Goal: Task Accomplishment & Management: Use online tool/utility

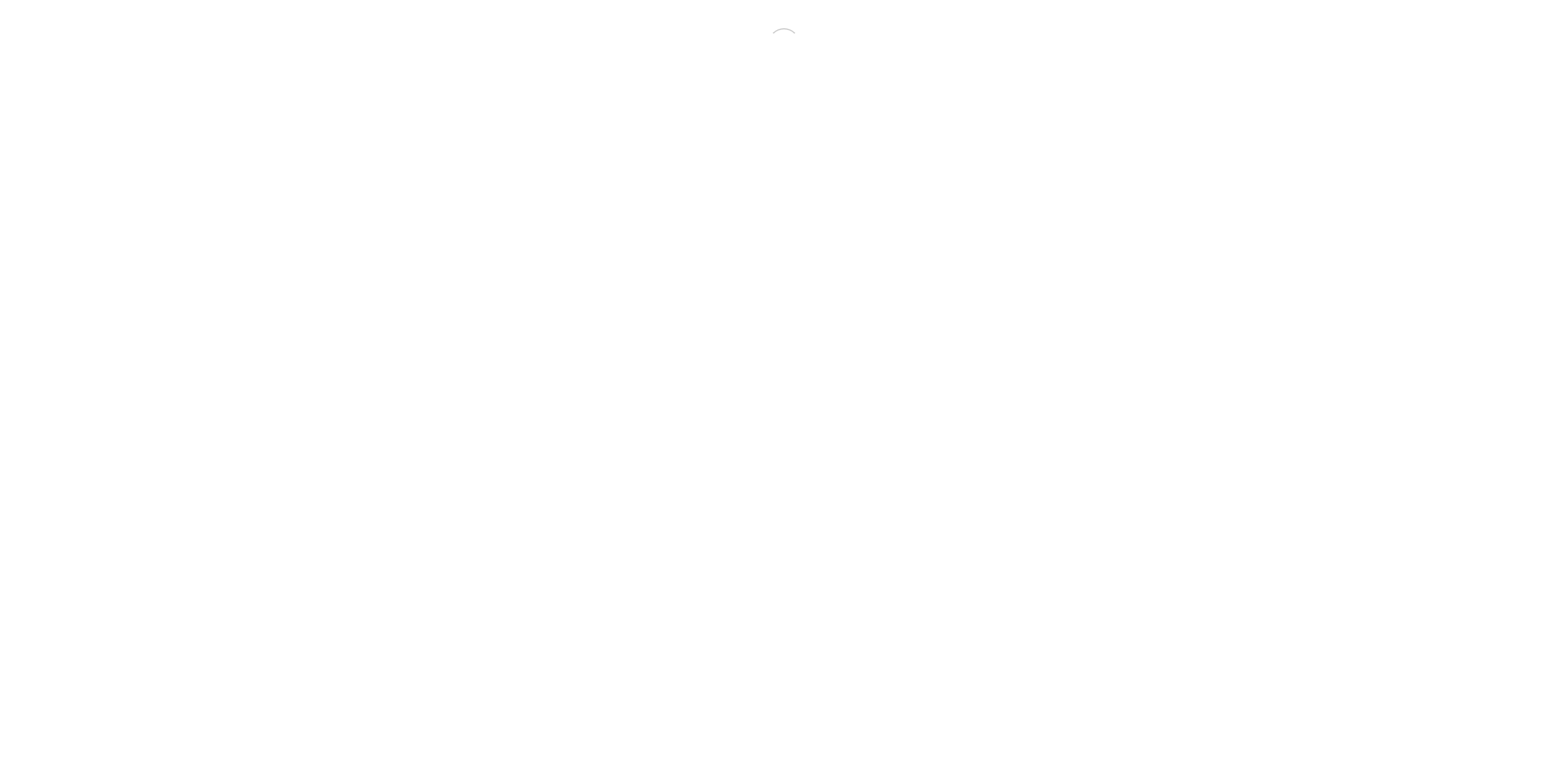
drag, startPoint x: 0, startPoint y: 0, endPoint x: 229, endPoint y: 3, distance: 229.0
click at [275, 40] on div at bounding box center [784, 44] width 1558 height 78
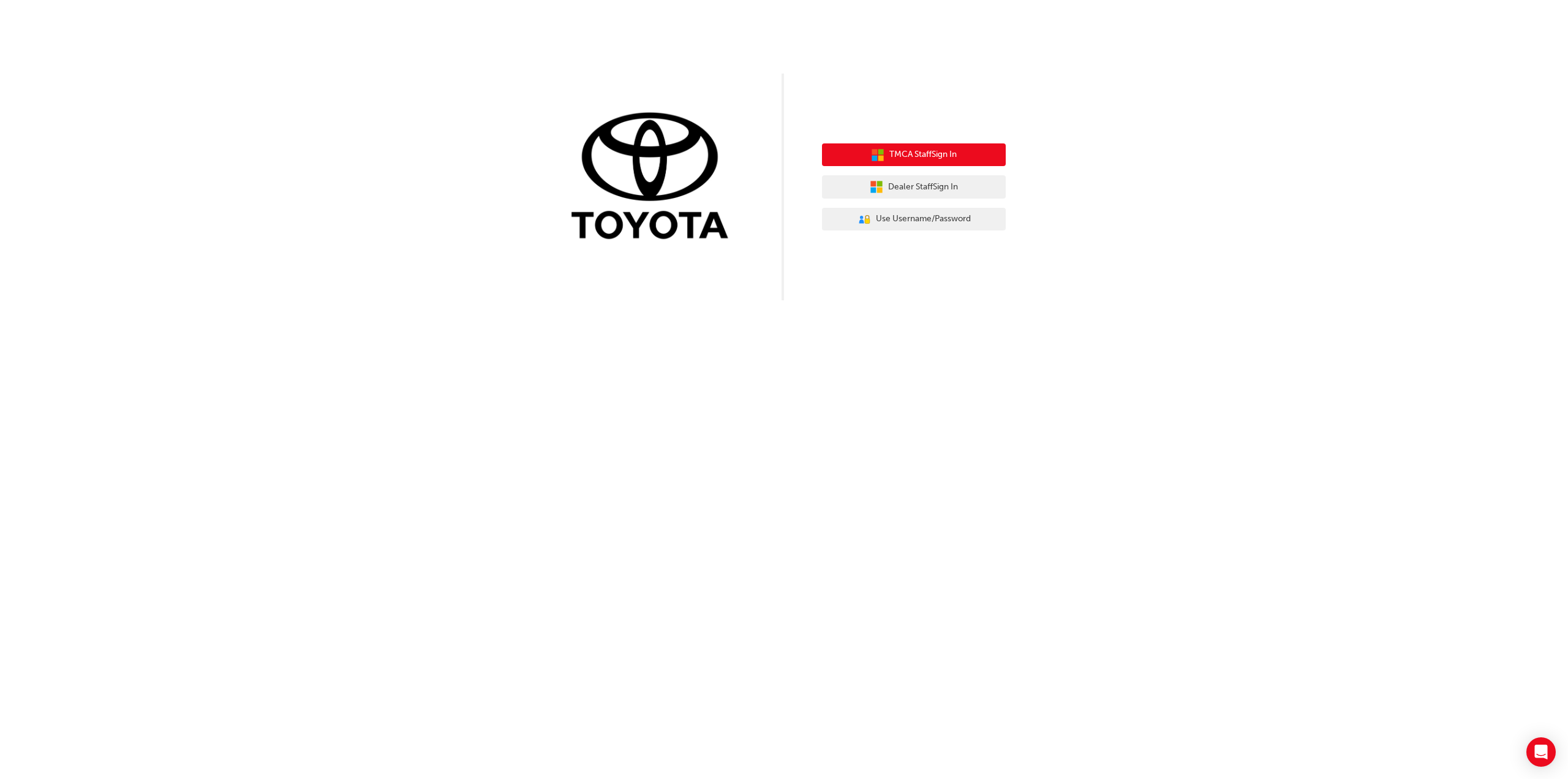
click at [879, 155] on icon "button" at bounding box center [878, 155] width 13 height 13
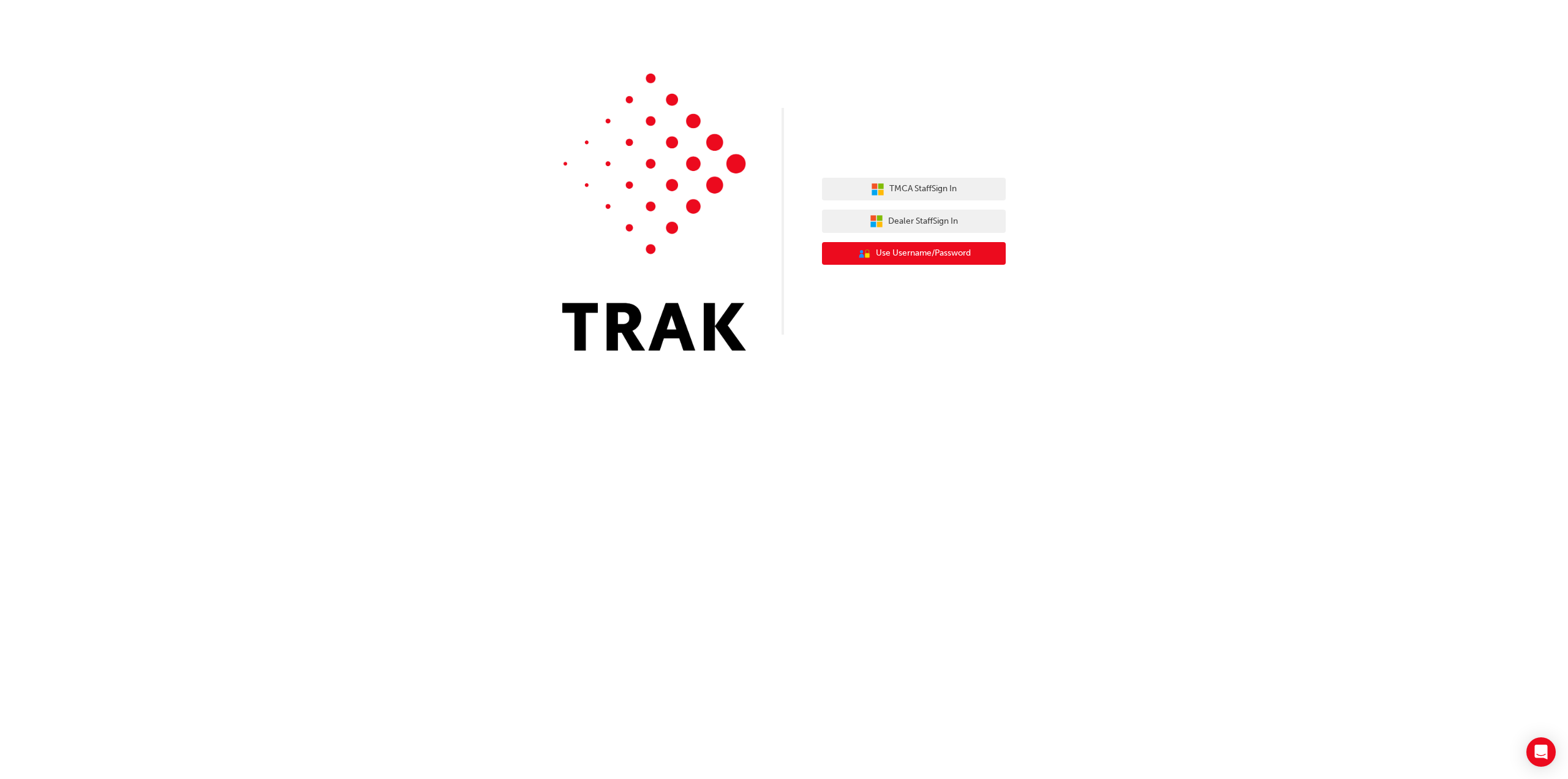
click at [891, 257] on span "Use Username/Password" at bounding box center [923, 253] width 95 height 14
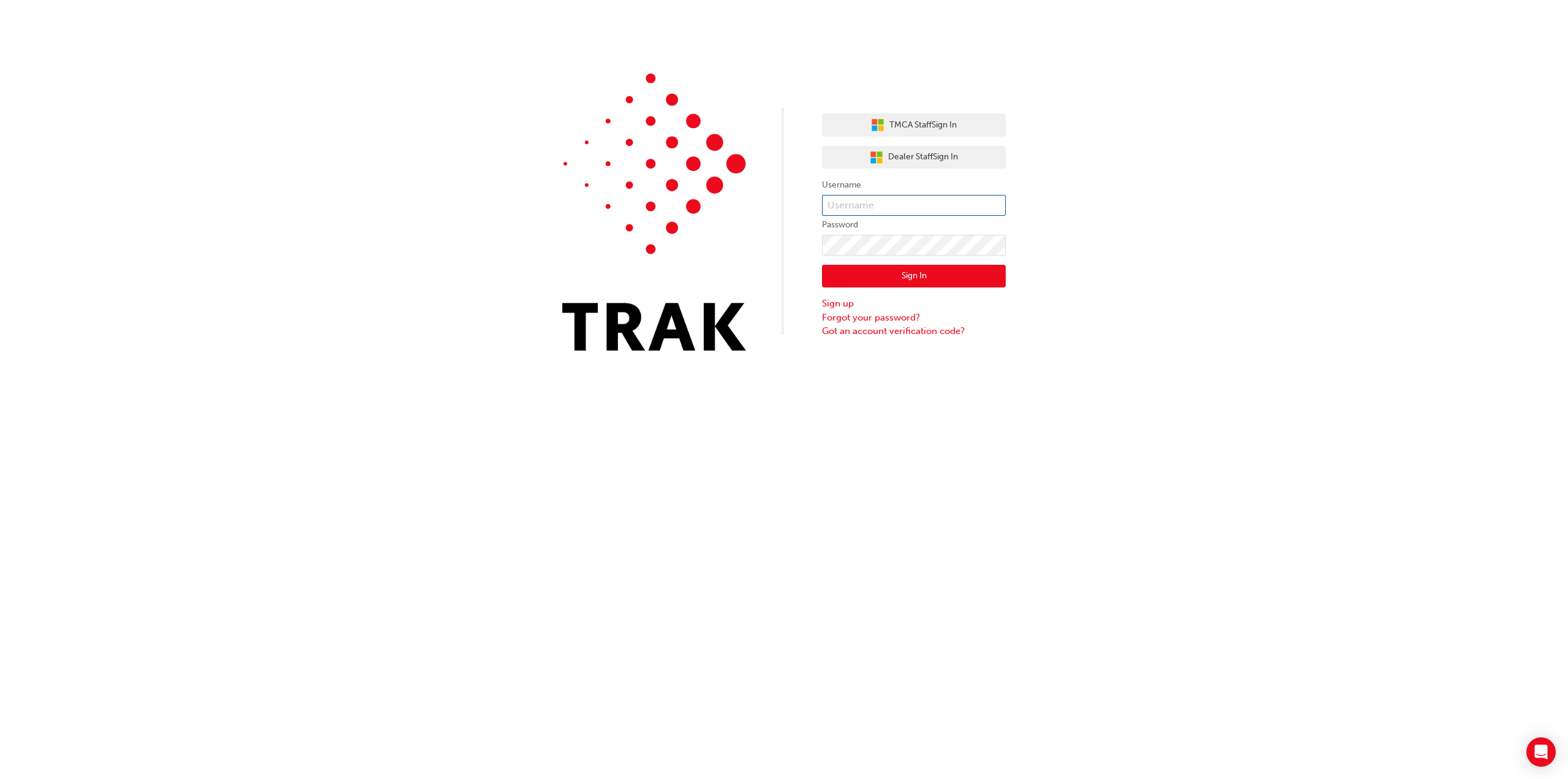
click at [866, 210] on input "text" at bounding box center [913, 205] width 184 height 21
type input "Kyle.Alvarez2"
click button "Sign In" at bounding box center [913, 277] width 184 height 24
